Goal: Task Accomplishment & Management: Manage account settings

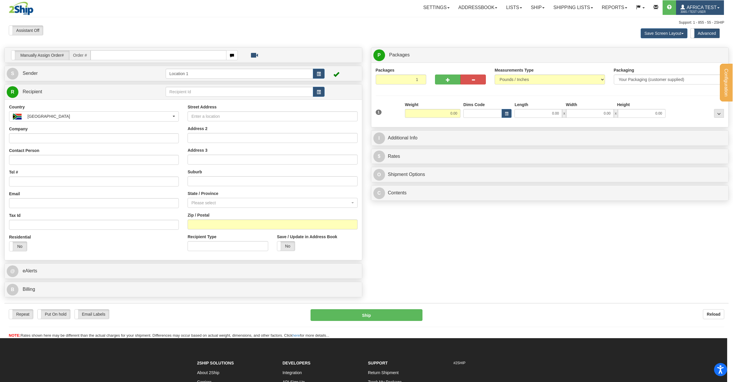
click at [703, 10] on span "3065 / TEST USER" at bounding box center [702, 12] width 44 height 6
click at [700, 20] on span "MY ACCOUNT" at bounding box center [689, 20] width 27 height 5
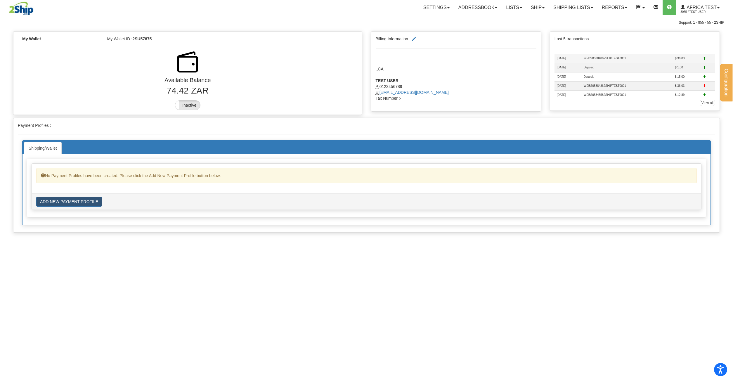
click at [629, 58] on td "WEBS05884862SHIPTEST0001" at bounding box center [626, 58] width 91 height 9
click at [187, 105] on label "Inactive" at bounding box center [187, 104] width 25 height 9
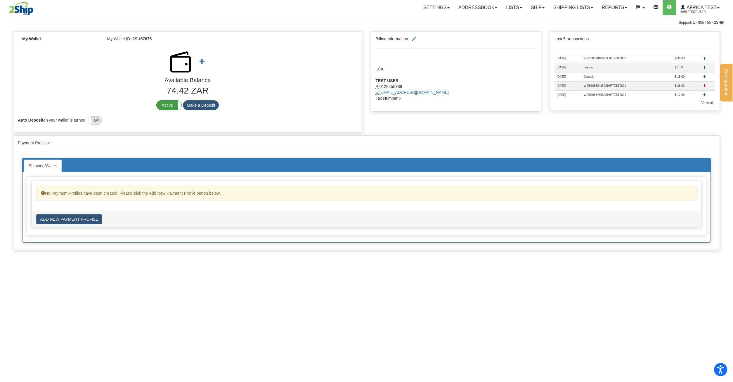
click at [169, 107] on label "Active" at bounding box center [169, 104] width 25 height 9
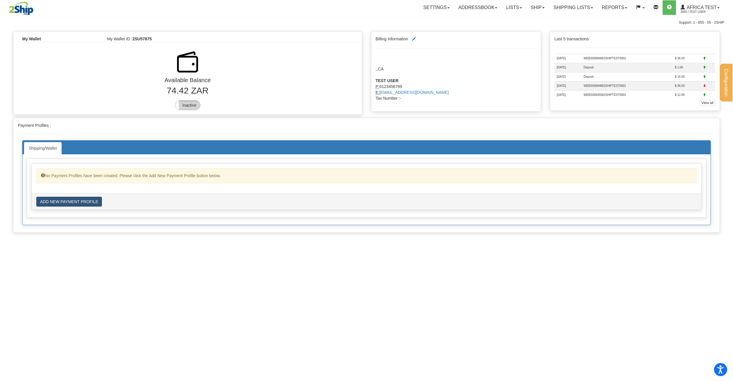
click at [181, 107] on label "Inactive" at bounding box center [187, 104] width 25 height 9
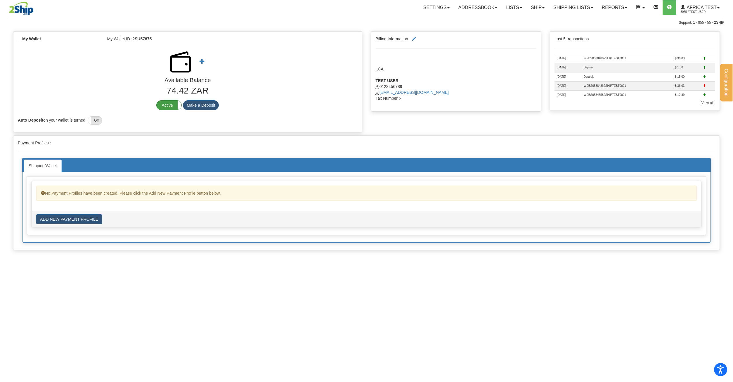
click at [167, 106] on label "Active" at bounding box center [169, 104] width 25 height 9
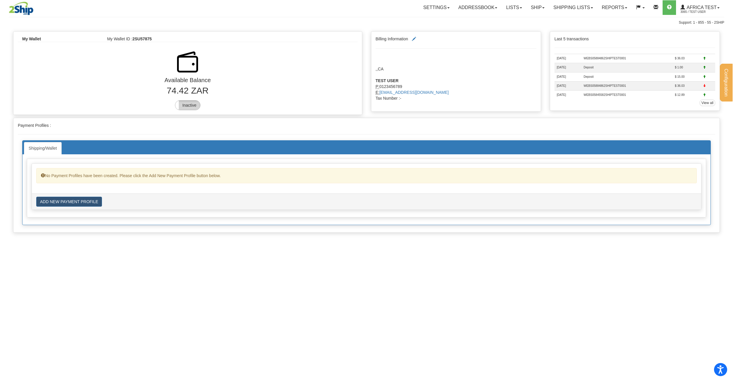
click at [185, 105] on label "Inactive" at bounding box center [187, 104] width 25 height 9
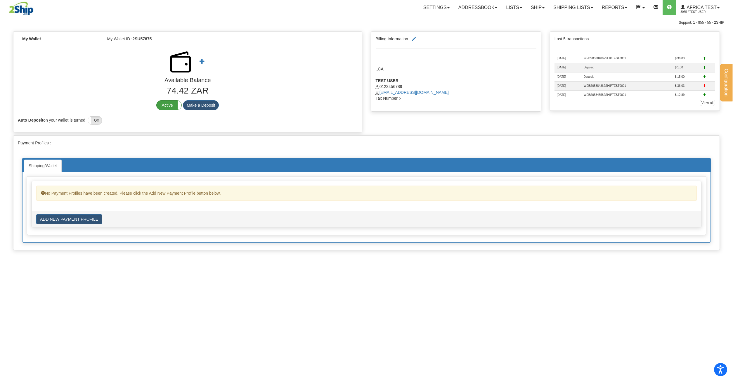
click at [169, 106] on label "Active" at bounding box center [169, 104] width 25 height 9
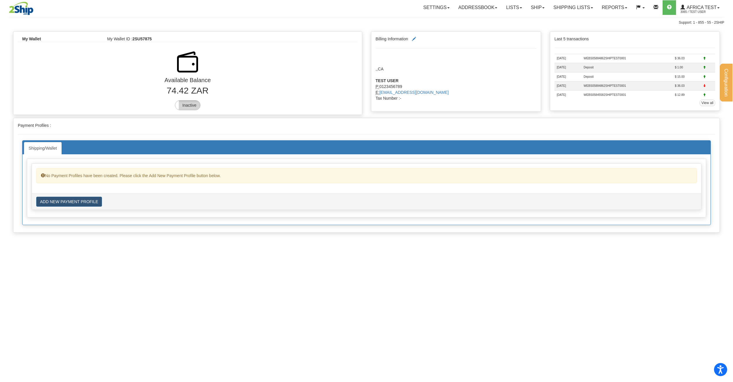
click at [184, 106] on label "Inactive" at bounding box center [187, 104] width 25 height 9
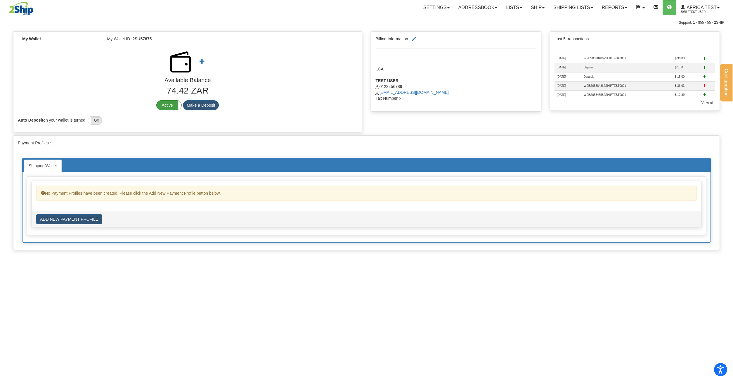
click at [168, 107] on label "Active" at bounding box center [169, 104] width 25 height 9
